Goal: Information Seeking & Learning: Find specific fact

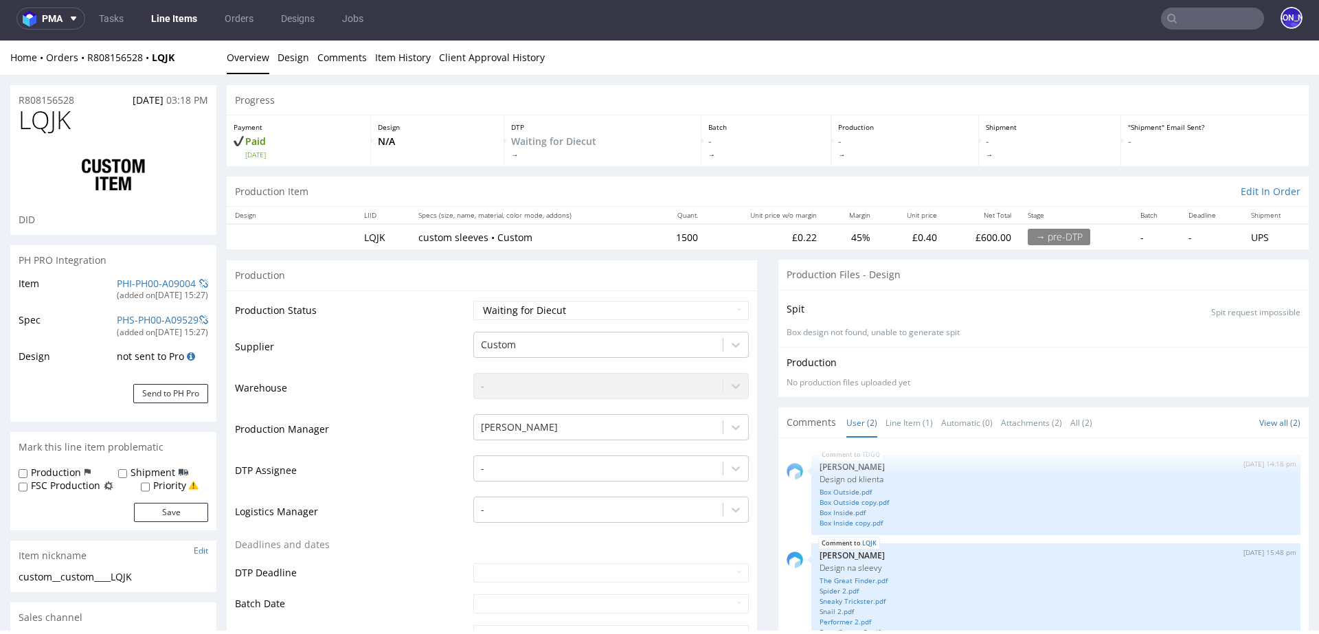
scroll to position [46, 0]
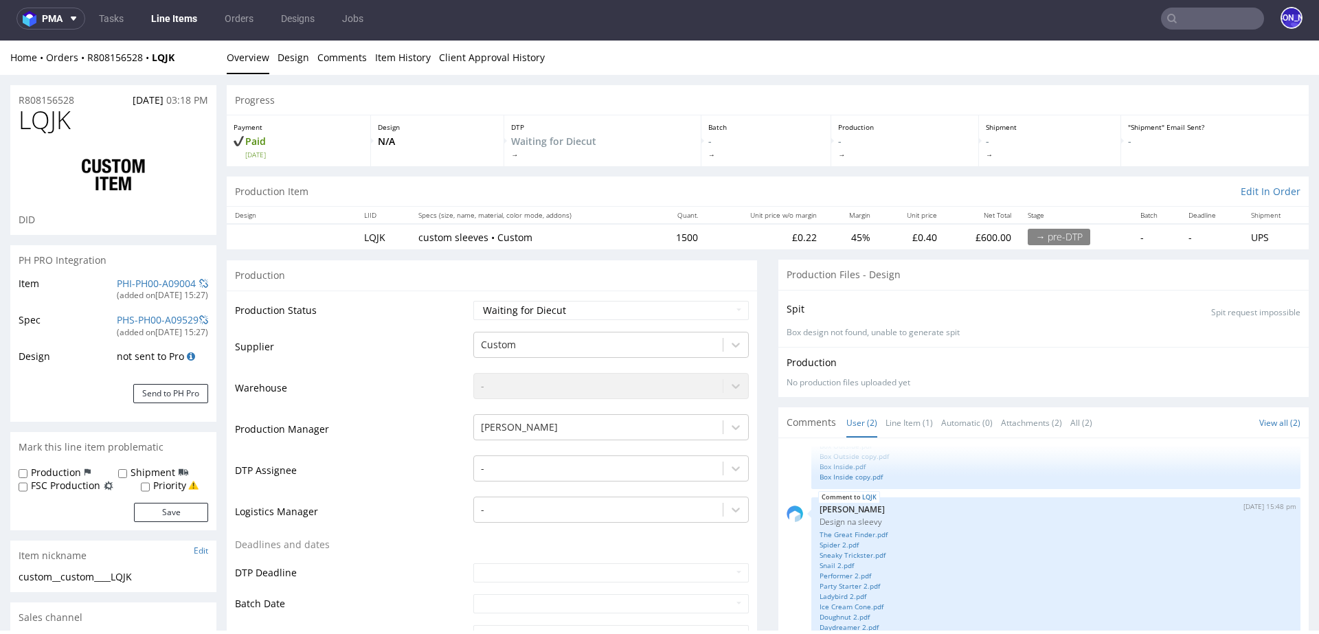
click at [1224, 18] on input "text" at bounding box center [1212, 19] width 103 height 22
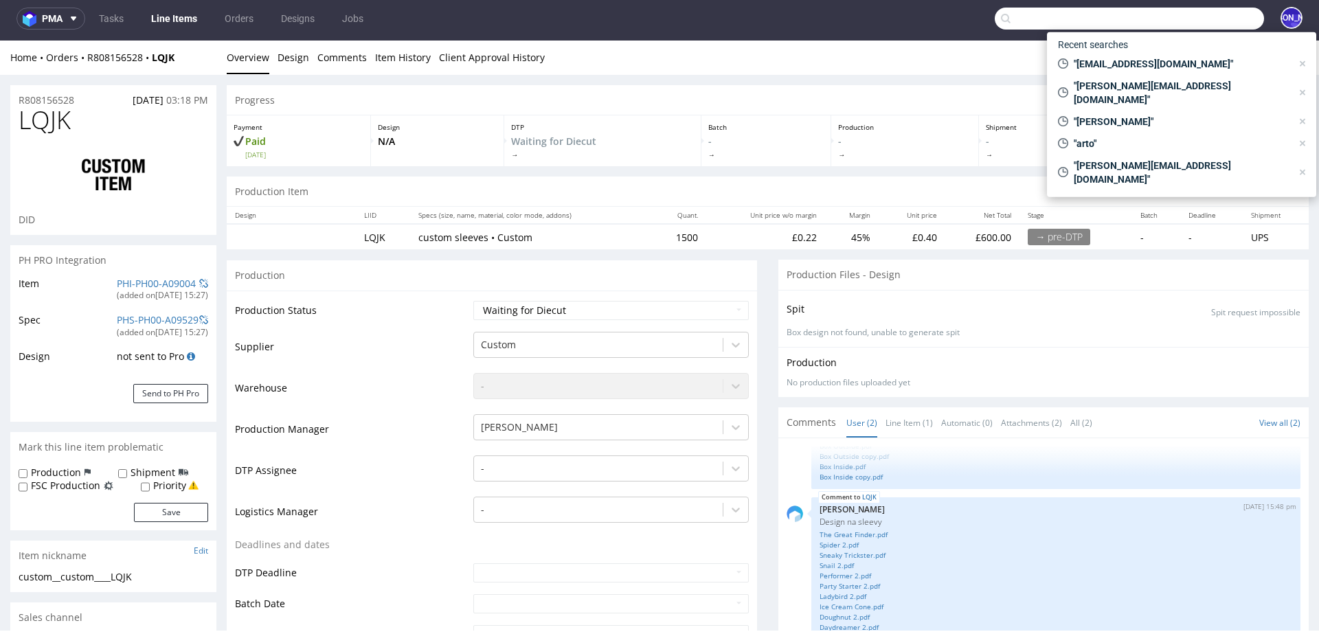
paste input "#R355825630."
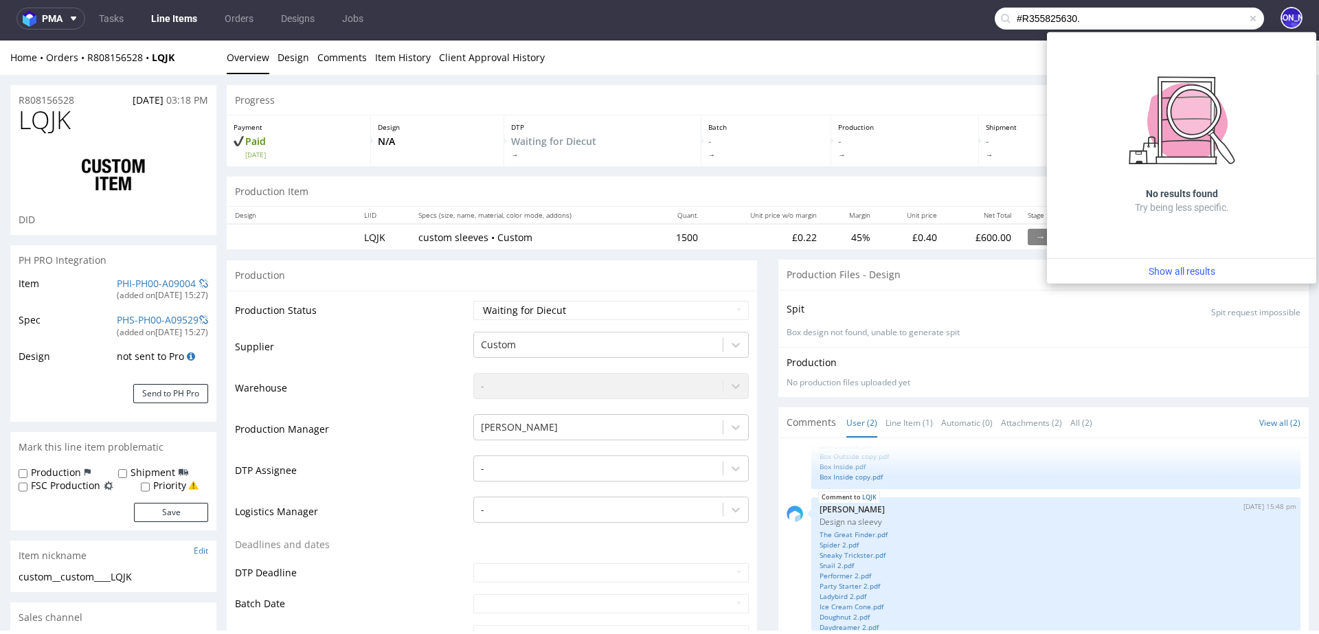
click at [1008, 19] on input "#R355825630." at bounding box center [1129, 19] width 269 height 22
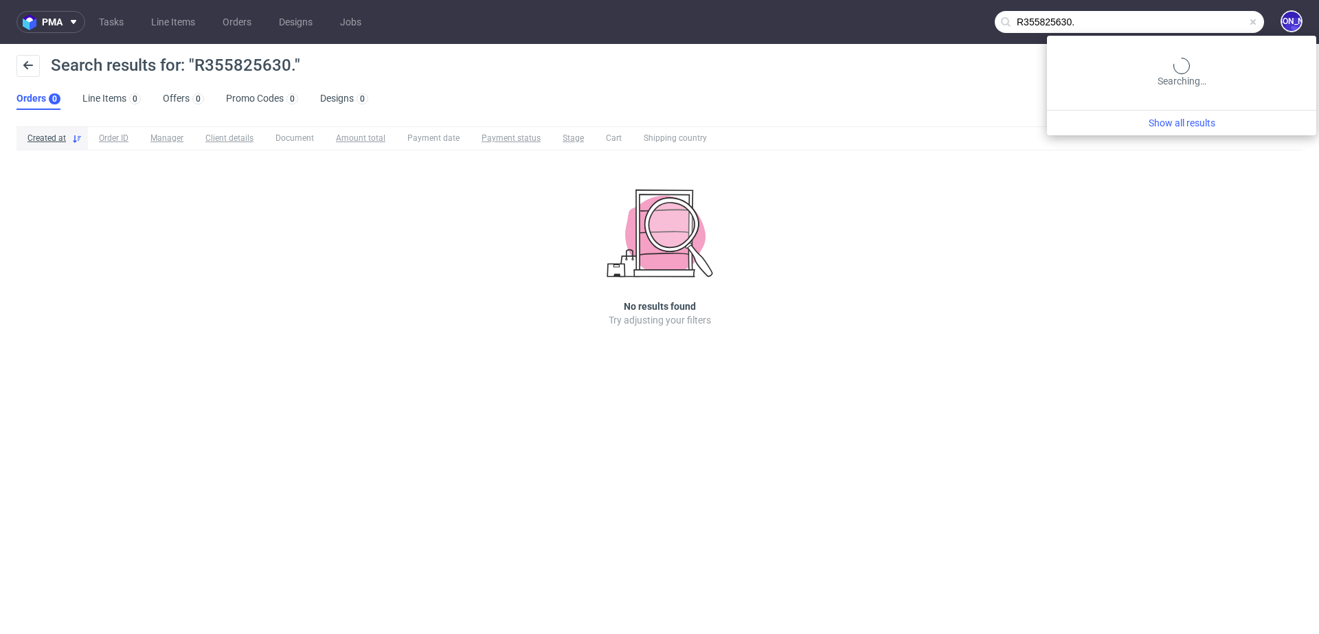
click at [1207, 21] on input "R355825630." at bounding box center [1129, 22] width 269 height 22
click at [1203, 21] on input "R355825630." at bounding box center [1129, 22] width 269 height 22
type input "R355825630"
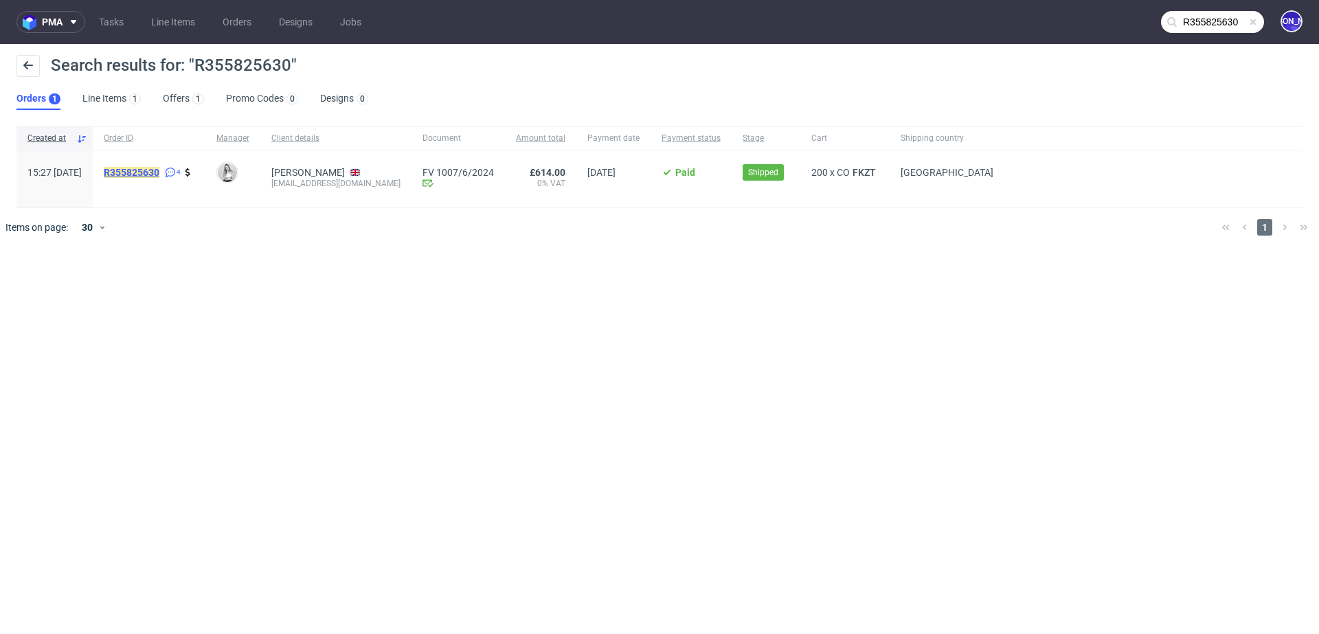
click at [148, 172] on mark "R355825630" at bounding box center [132, 172] width 56 height 11
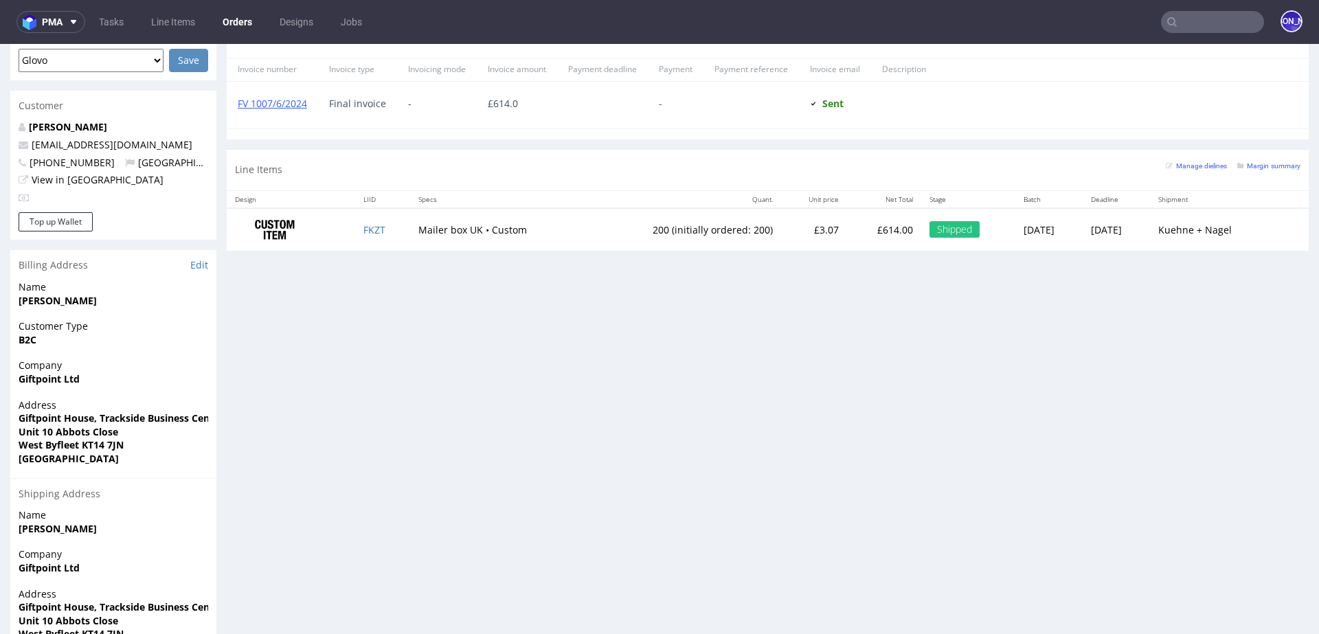
scroll to position [664, 0]
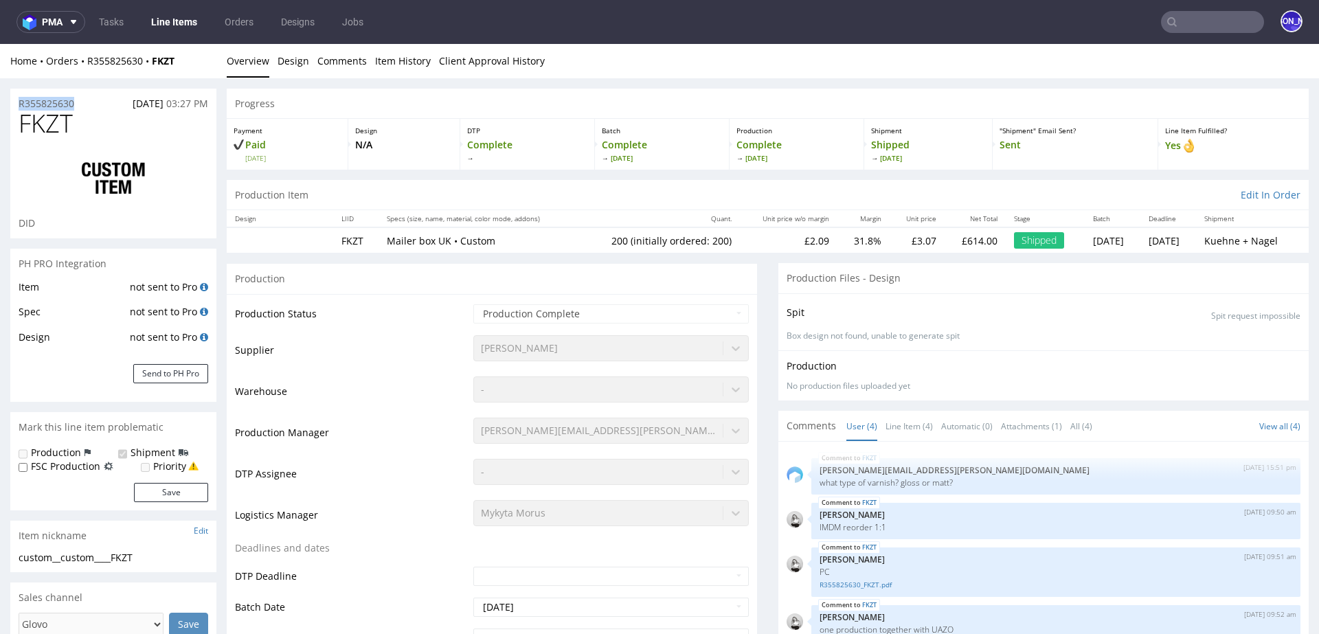
drag, startPoint x: 92, startPoint y: 100, endPoint x: 0, endPoint y: 99, distance: 92.1
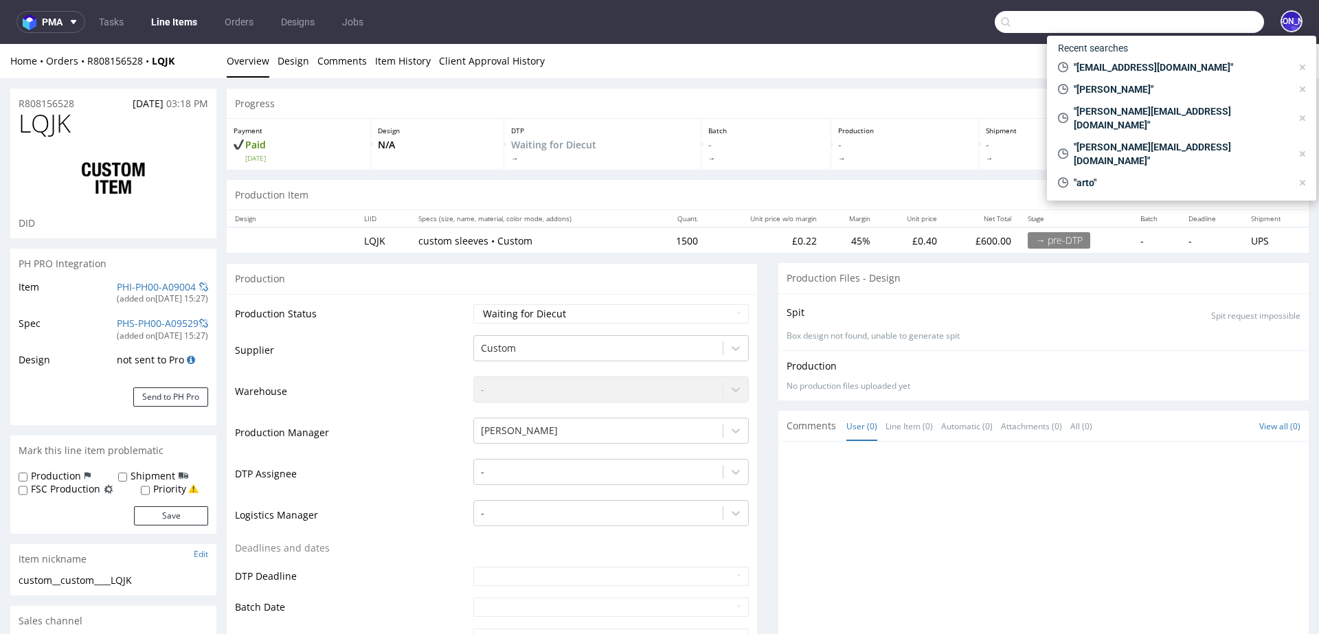
click at [1183, 20] on input "text" at bounding box center [1129, 22] width 269 height 22
paste input "#R355825630."
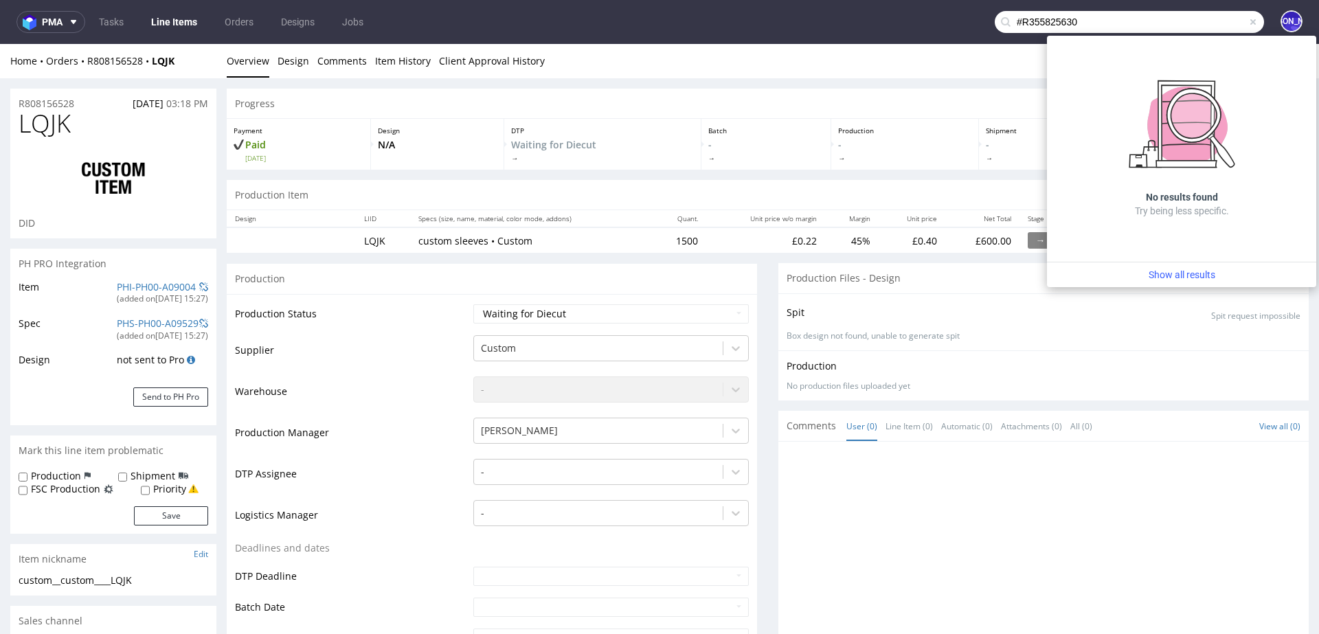
click at [1006, 25] on input "#R355825630" at bounding box center [1129, 22] width 269 height 22
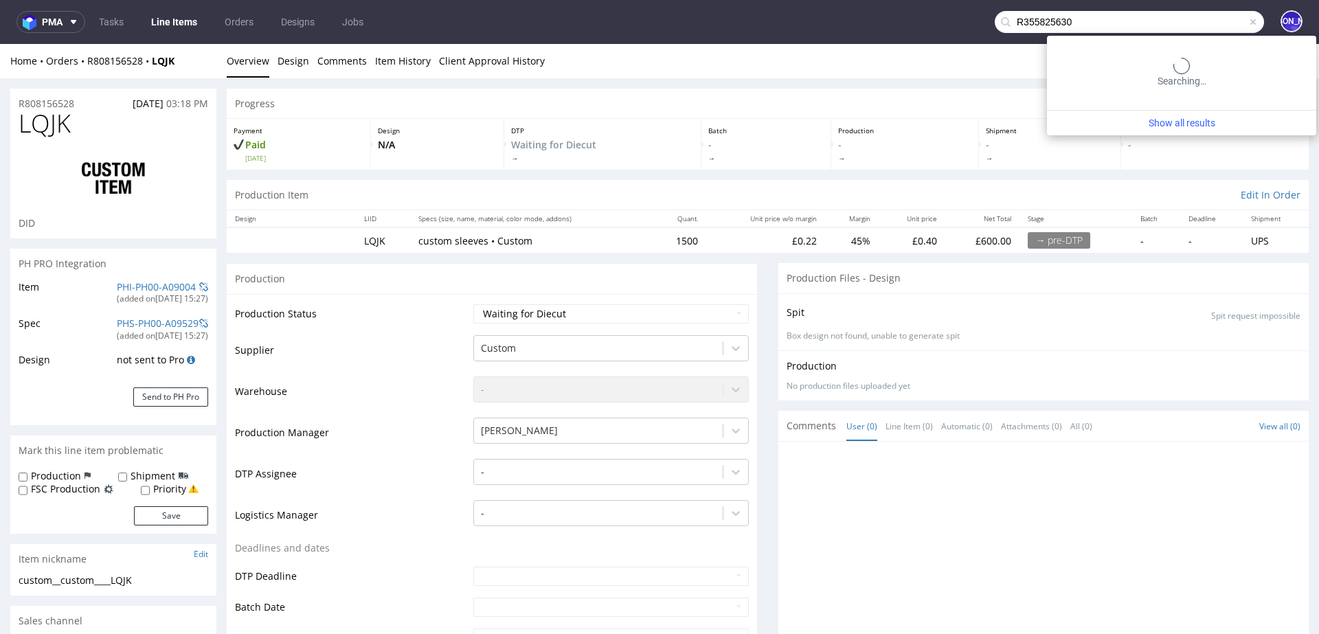
type input "R355825630"
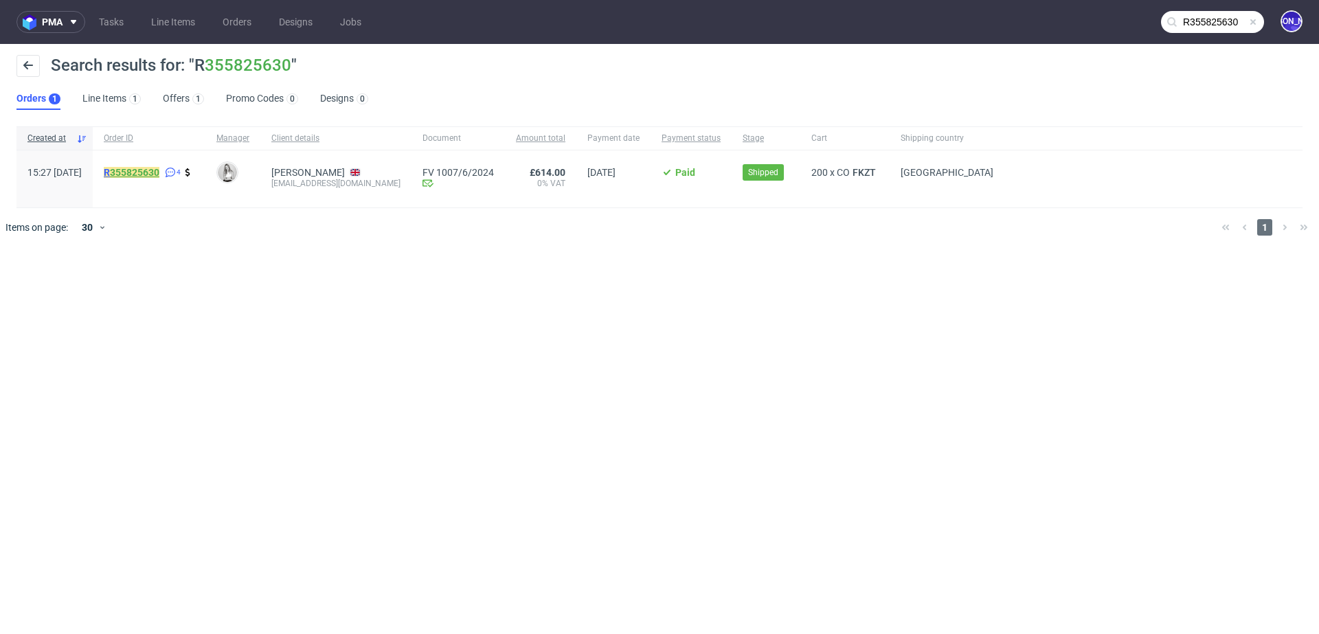
click at [159, 173] on link "355825630" at bounding box center [134, 172] width 49 height 11
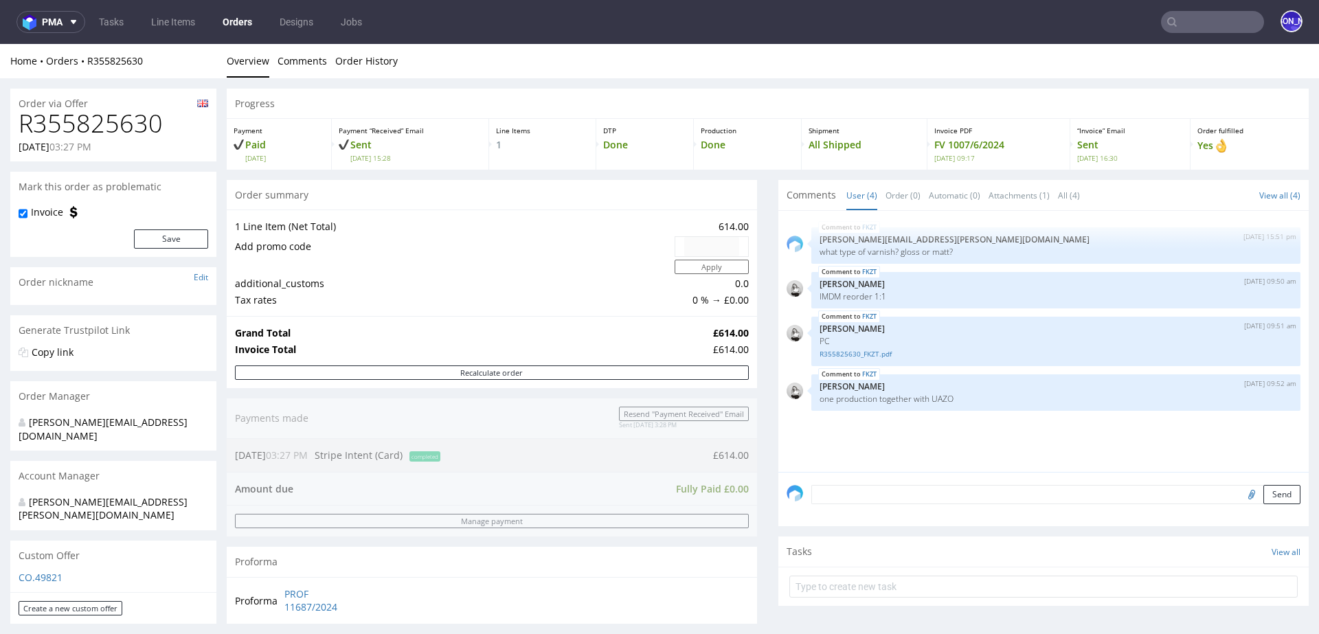
click at [1177, 19] on input "text" at bounding box center [1212, 22] width 103 height 22
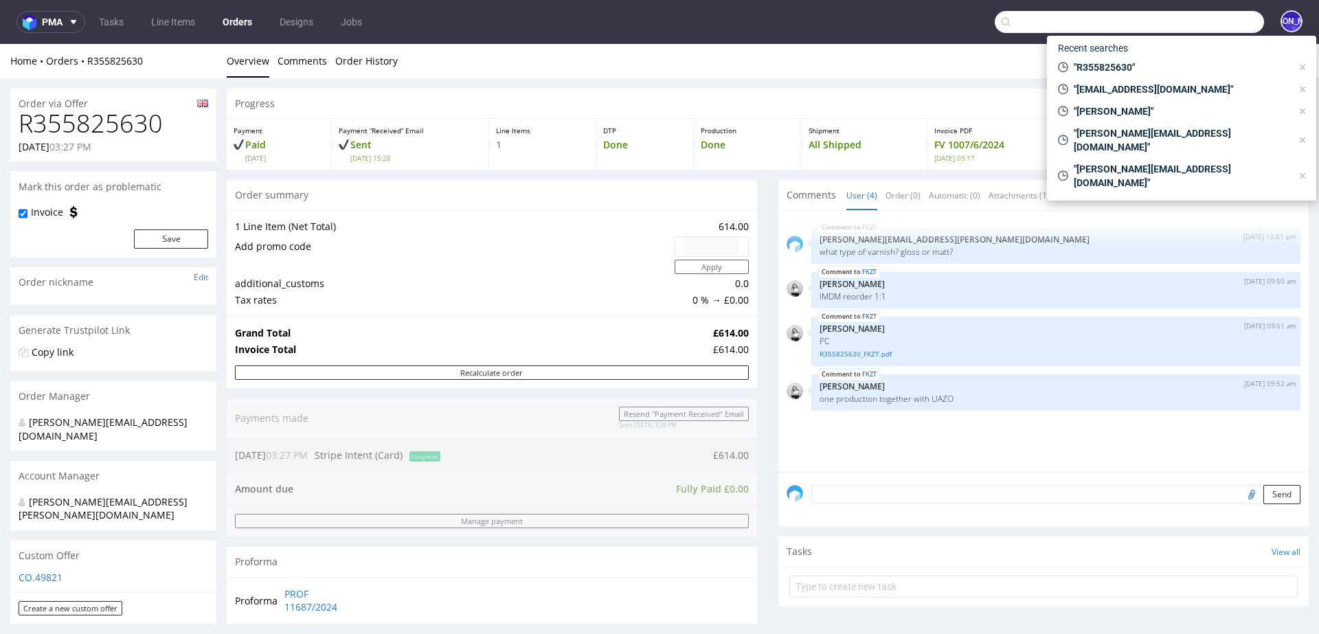
paste input "#R355825630."
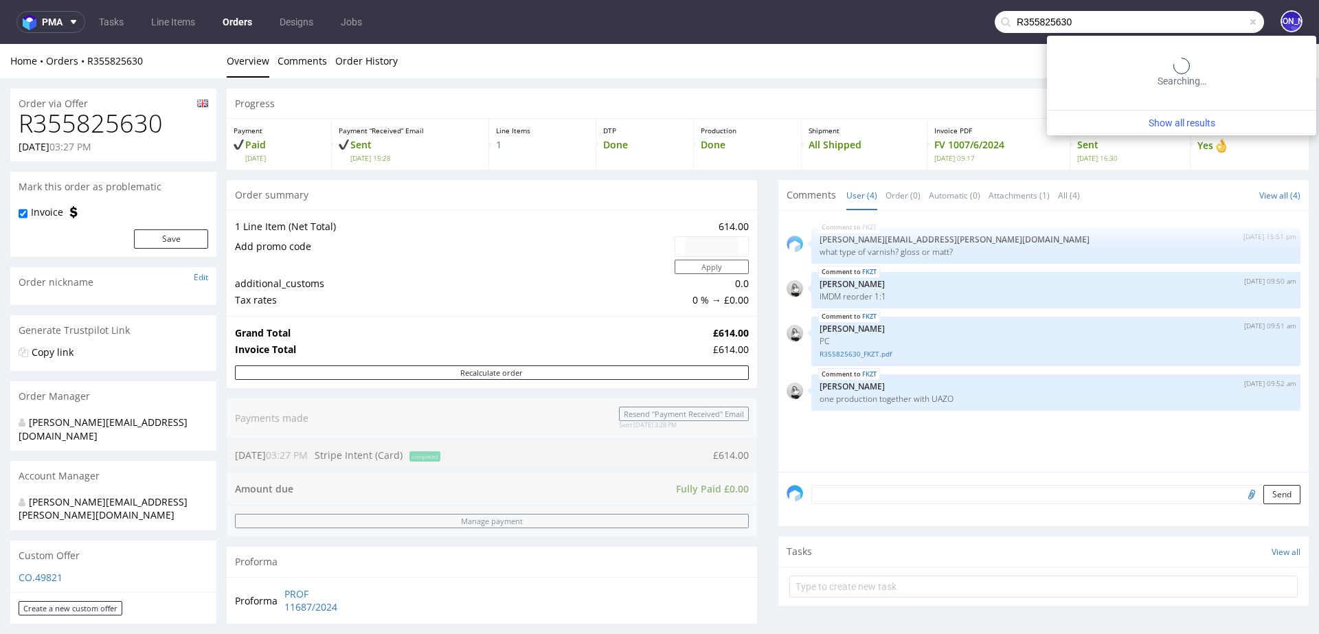
type input "R355825630"
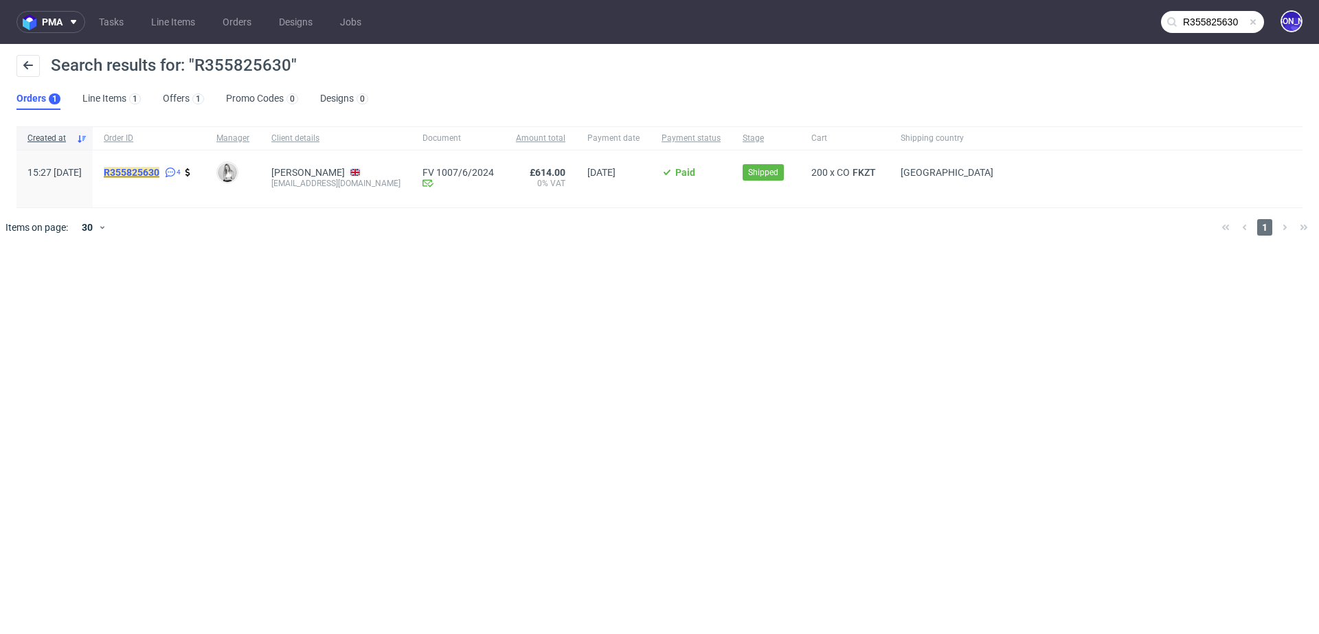
click at [157, 173] on mark "R355825630" at bounding box center [132, 172] width 56 height 11
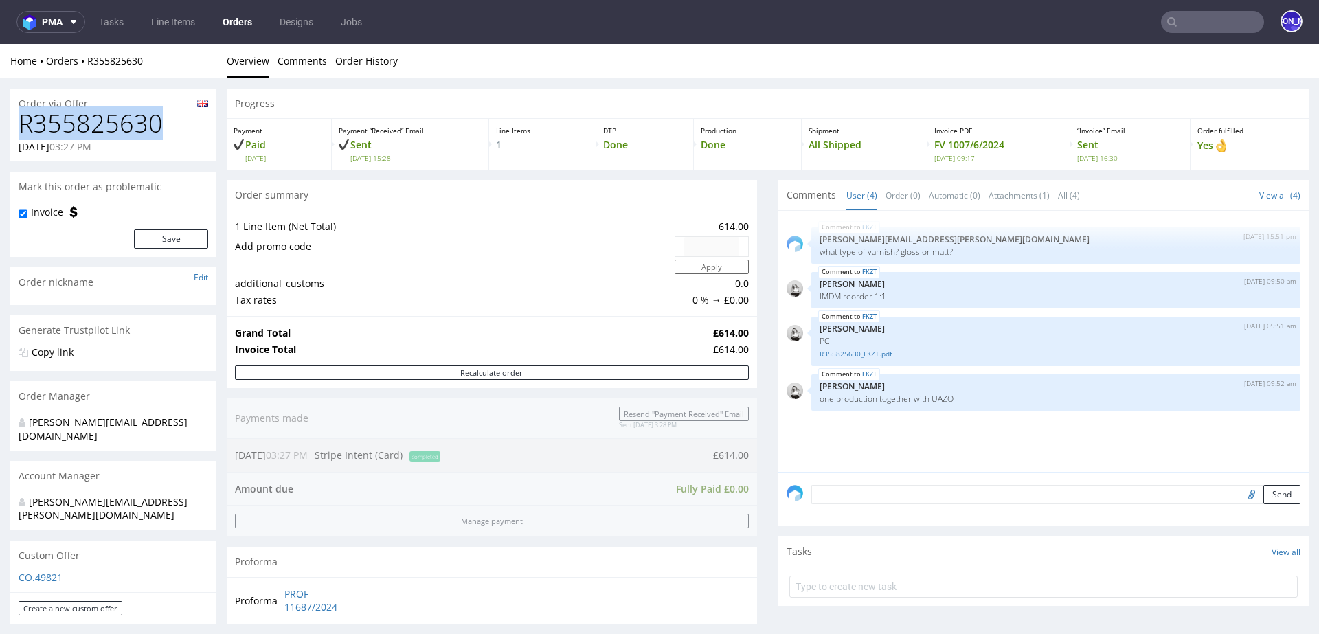
drag, startPoint x: 175, startPoint y: 134, endPoint x: 16, endPoint y: 123, distance: 159.8
click at [16, 123] on div "R355825630 10.05.2024 03:27 PM" at bounding box center [113, 136] width 206 height 52
copy h1 "R355825630"
click at [1171, 26] on input "text" at bounding box center [1212, 22] width 103 height 22
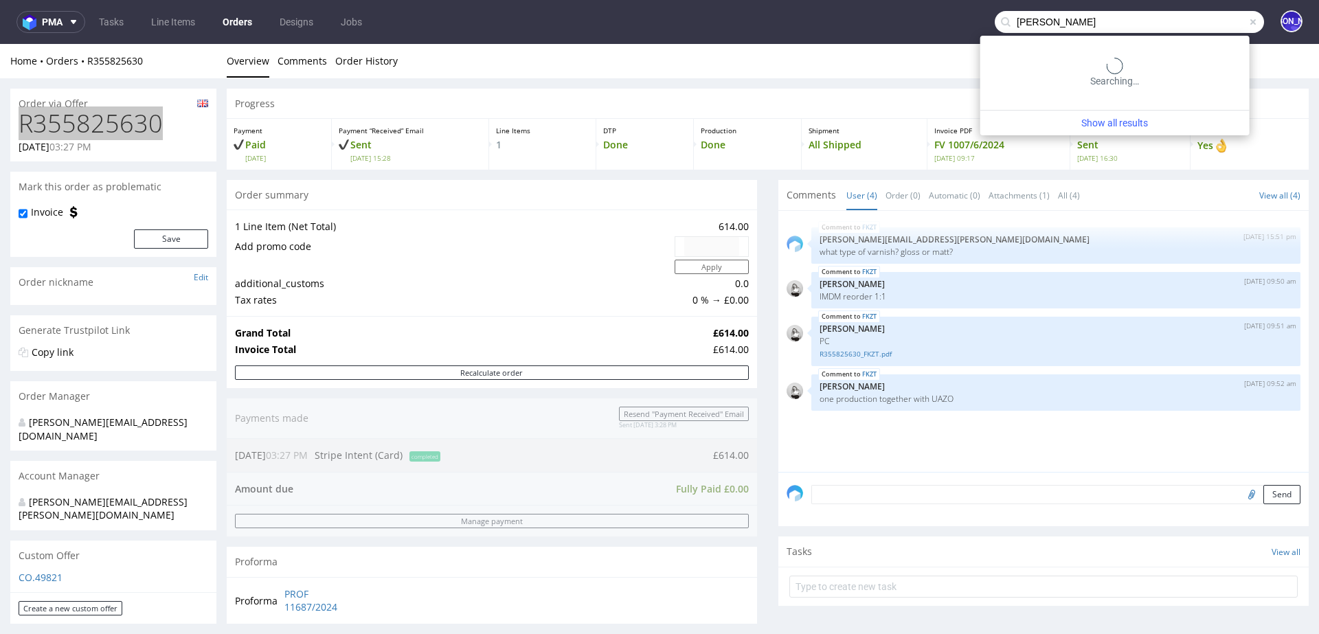
type input "maria martone"
